Goal: Contribute content: Add original content to the website for others to see

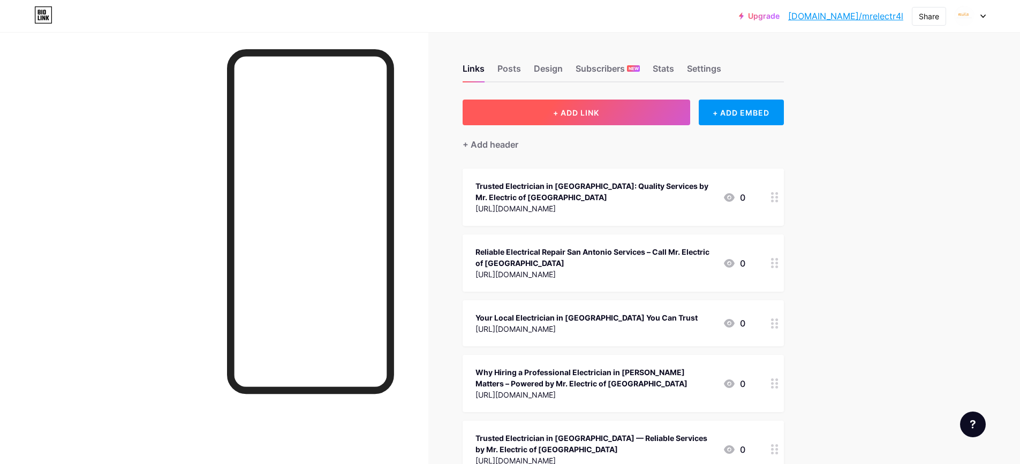
click at [640, 105] on button "+ ADD LINK" at bounding box center [577, 113] width 228 height 26
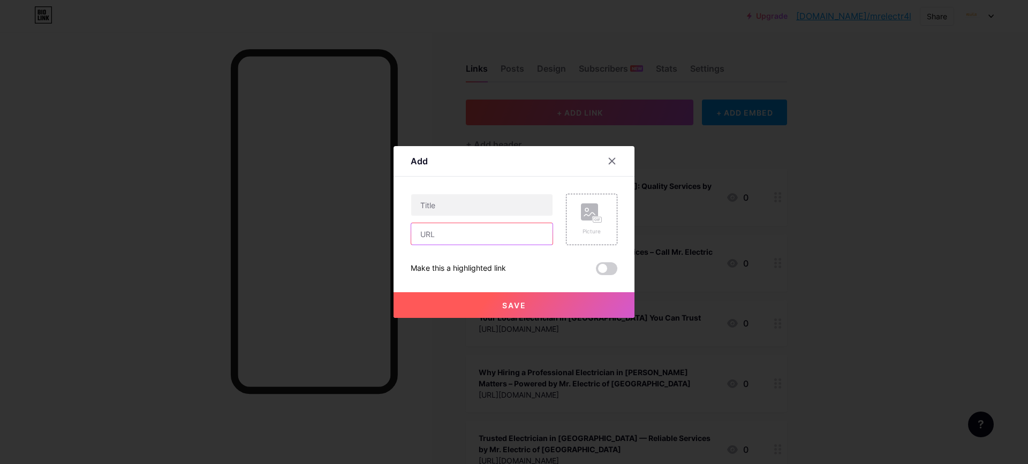
click at [513, 235] on input "text" at bounding box center [481, 233] width 141 height 21
paste input "[URL][DOMAIN_NAME]"
type input "[URL][DOMAIN_NAME]"
click at [497, 206] on input "text" at bounding box center [481, 204] width 141 height 21
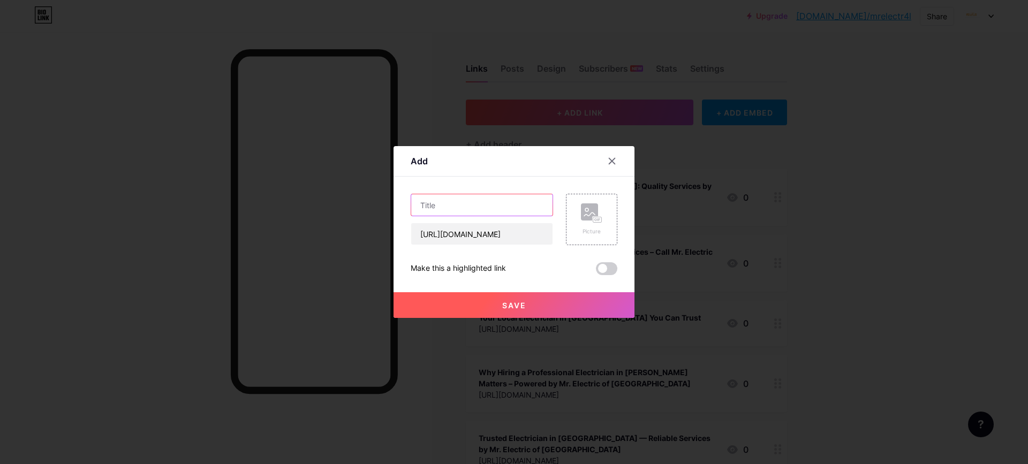
scroll to position [0, 0]
paste input "Electrician in [GEOGRAPHIC_DATA] – Mr. Electric of [GEOGRAPHIC_DATA]"
type input "Electrician in [GEOGRAPHIC_DATA] – Mr. Electric of [GEOGRAPHIC_DATA]"
click at [572, 301] on button "Save" at bounding box center [514, 305] width 241 height 26
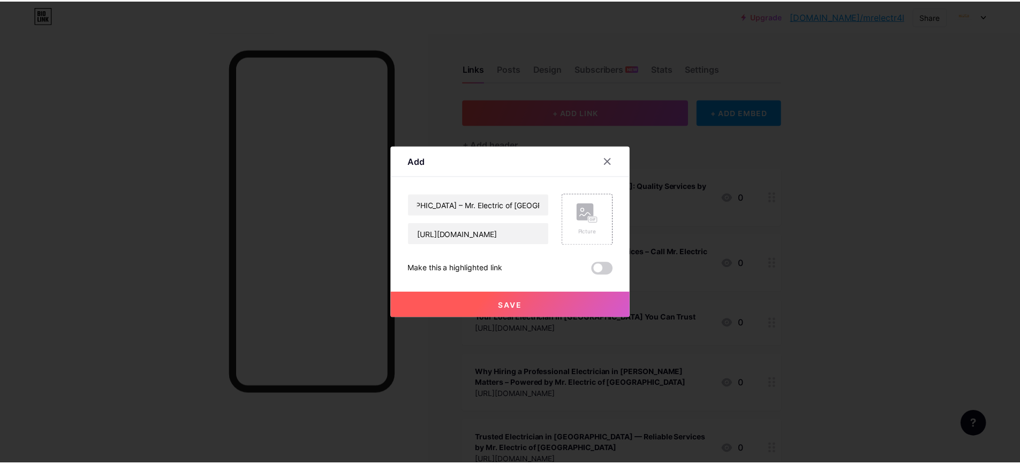
scroll to position [0, 0]
